Goal: Navigation & Orientation: Find specific page/section

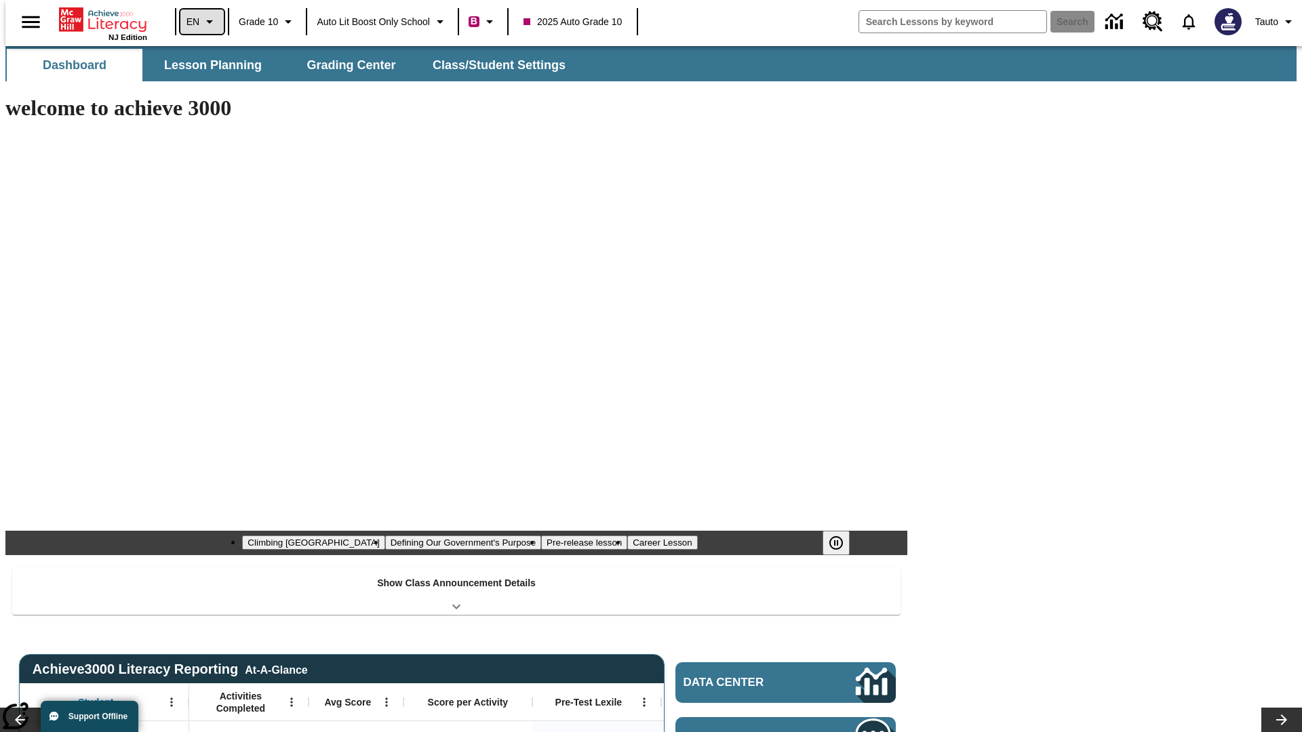
click at [201, 22] on icon "Language: EN, Select a language" at bounding box center [209, 22] width 16 height 16
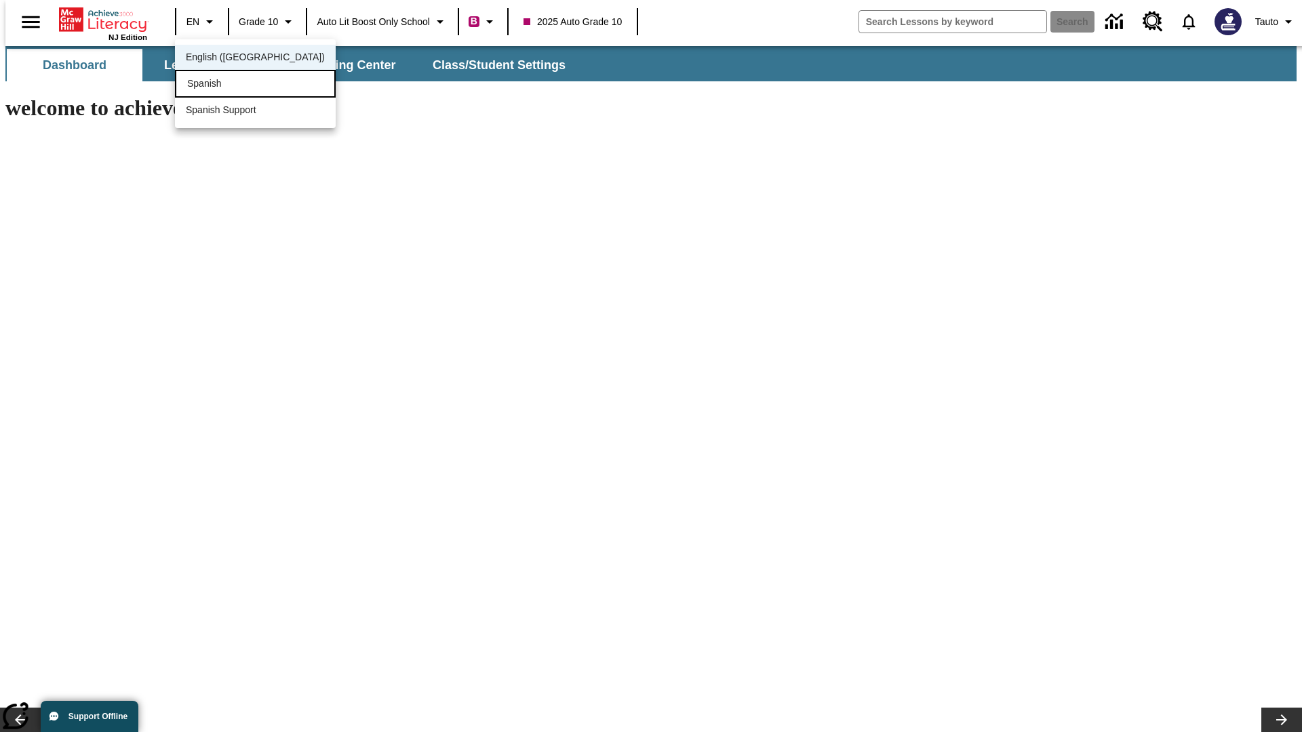
click at [226, 85] on div "Spanish" at bounding box center [255, 84] width 161 height 28
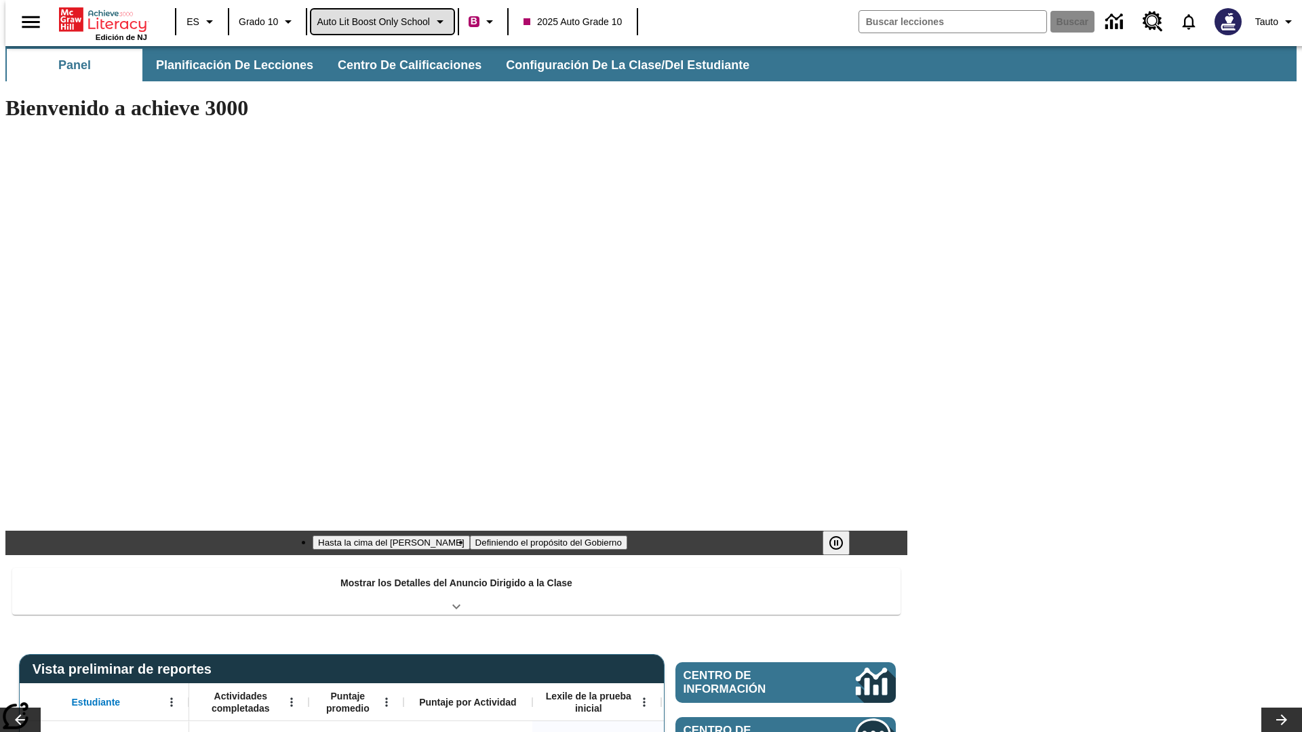
click at [382, 22] on span "Auto Lit Boost only School" at bounding box center [373, 22] width 113 height 14
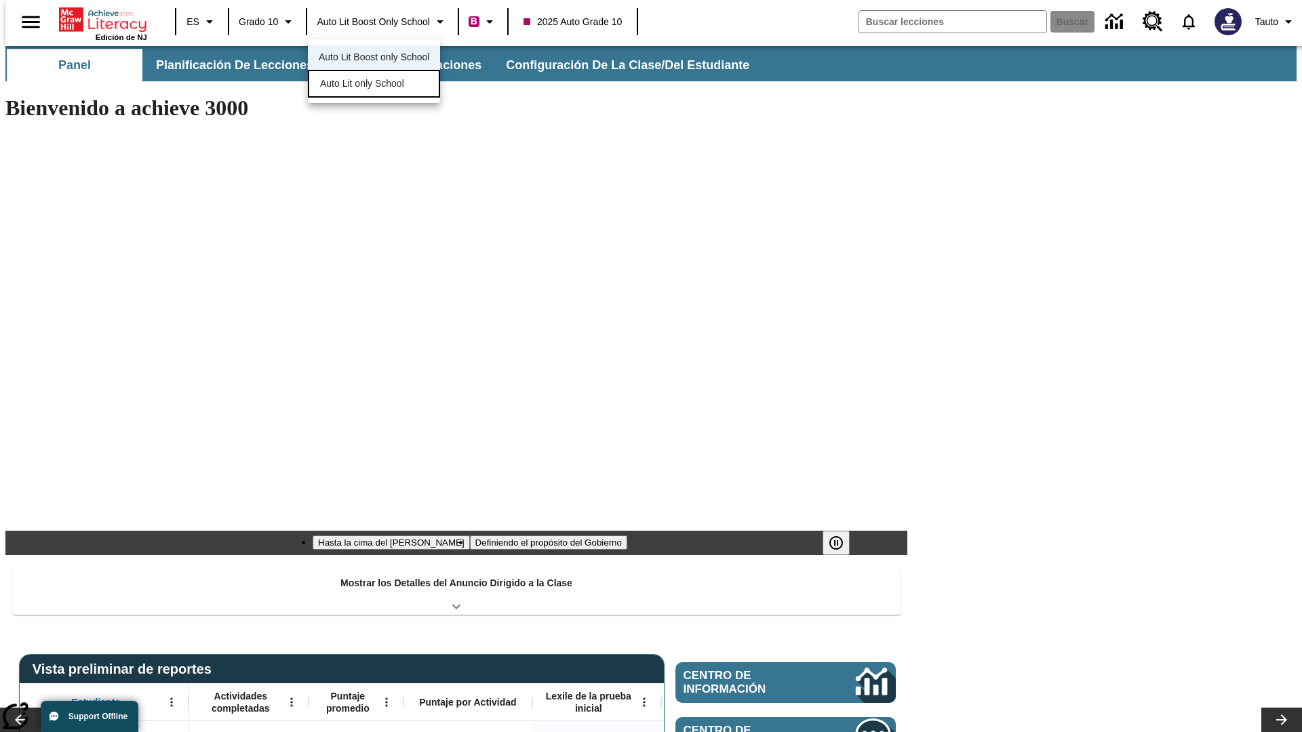
click at [363, 85] on span "Auto Lit only School" at bounding box center [362, 84] width 84 height 14
